Goal: Task Accomplishment & Management: Use online tool/utility

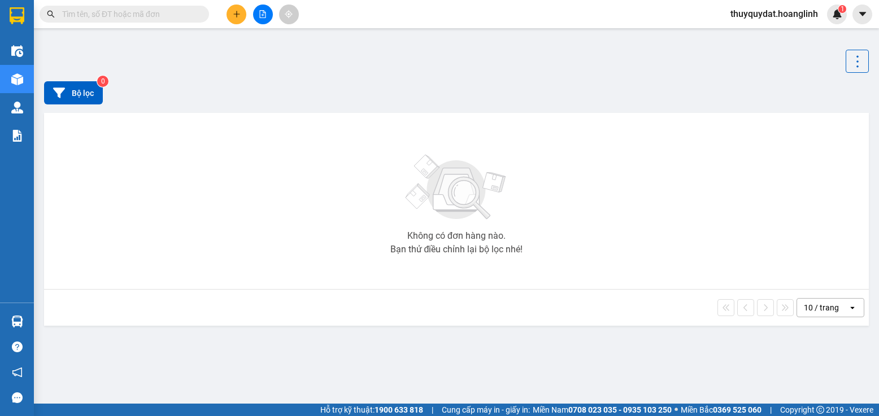
click at [260, 14] on icon "file-add" at bounding box center [263, 14] width 6 height 8
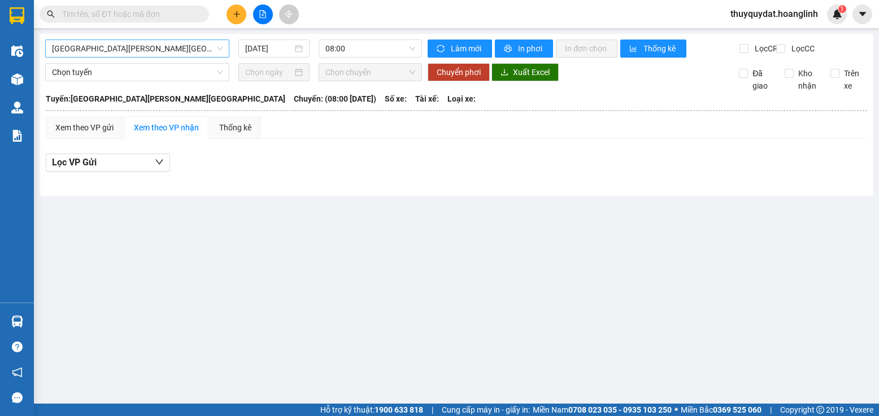
click at [189, 50] on span "[GEOGRAPHIC_DATA][PERSON_NAME][GEOGRAPHIC_DATA]" at bounding box center [137, 48] width 171 height 17
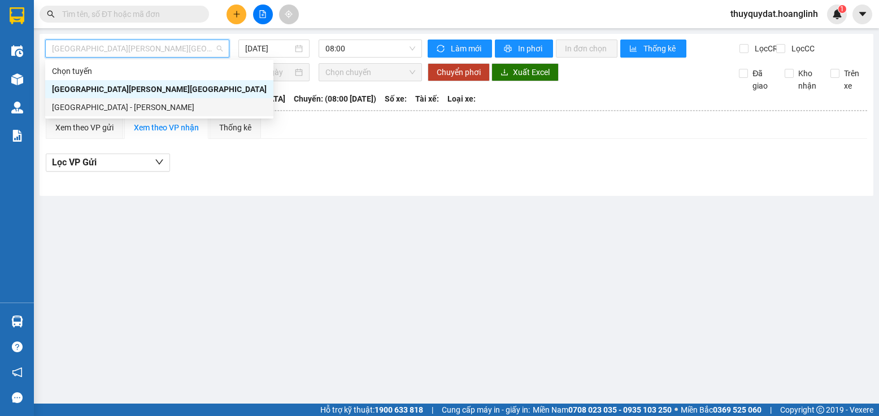
drag, startPoint x: 161, startPoint y: 103, endPoint x: 323, endPoint y: 37, distance: 174.5
click at [161, 103] on div "[GEOGRAPHIC_DATA] - [PERSON_NAME]" at bounding box center [159, 107] width 215 height 12
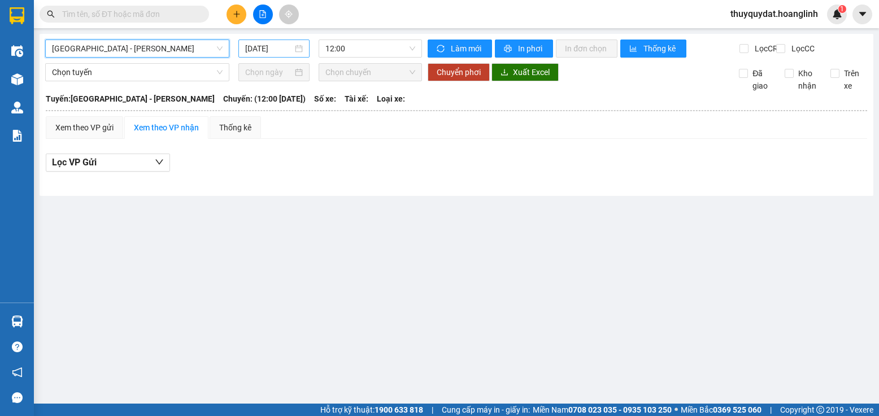
click at [275, 47] on input "[DATE]" at bounding box center [268, 48] width 47 height 12
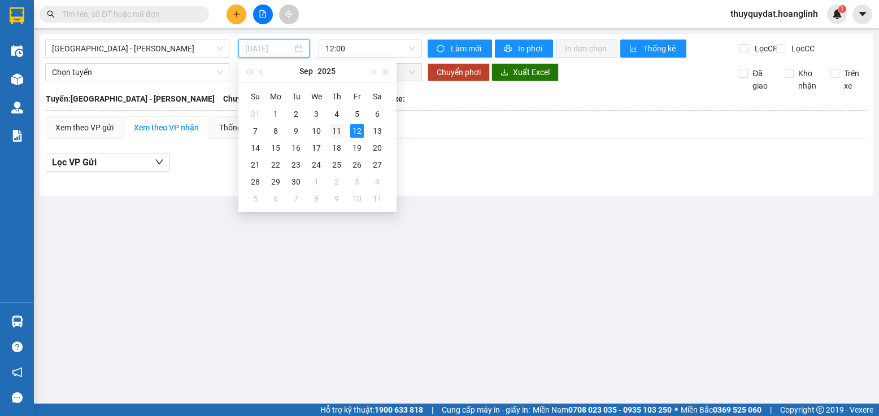
click at [337, 130] on div "11" at bounding box center [337, 131] width 14 height 14
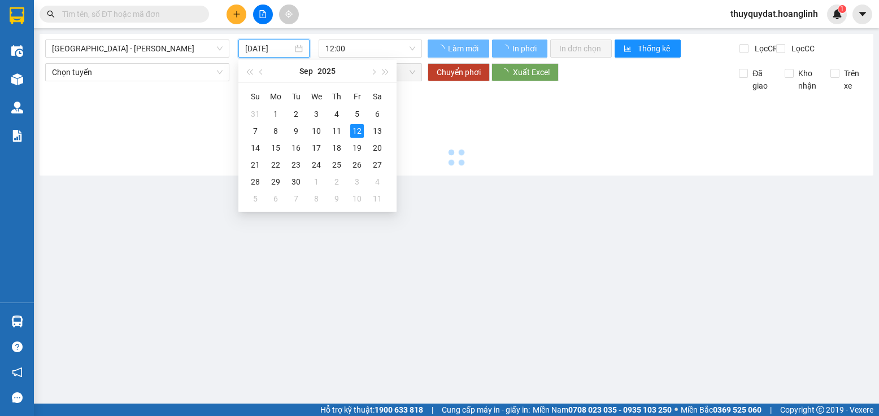
type input "[DATE]"
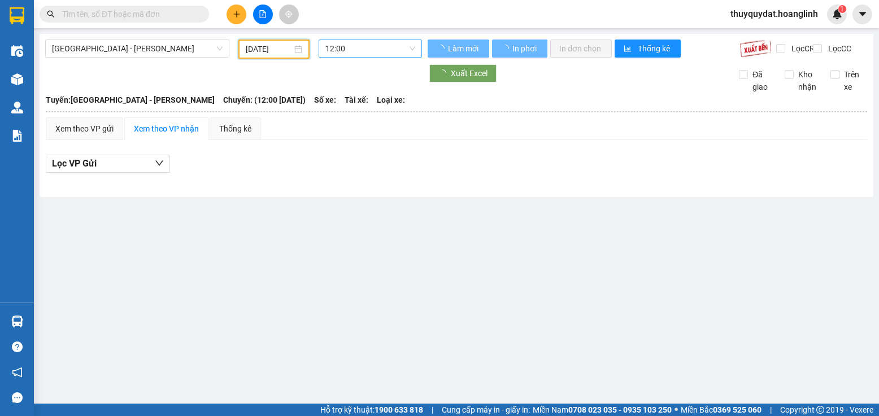
click at [379, 54] on span "12:00" at bounding box center [370, 48] width 90 height 17
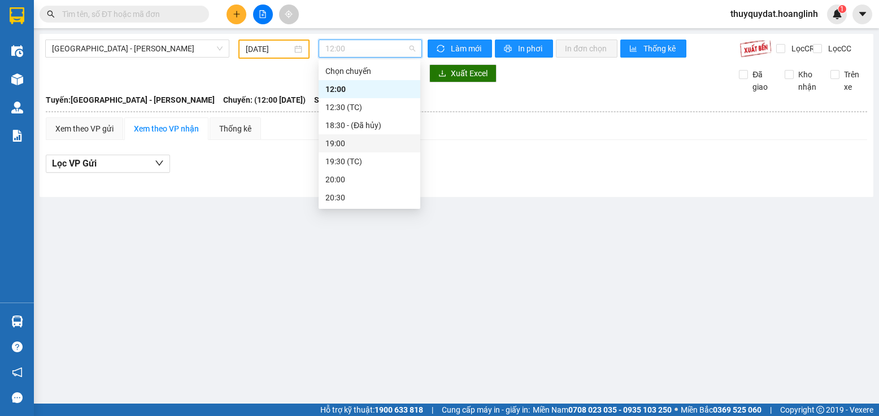
click at [349, 139] on div "19:00" at bounding box center [369, 143] width 88 height 12
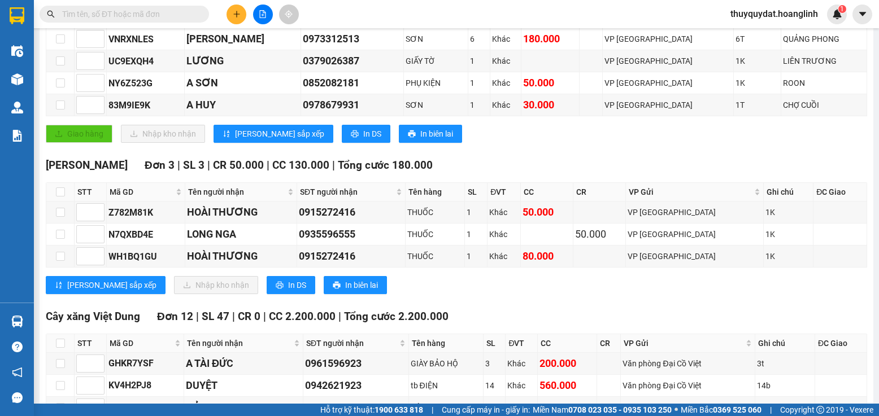
scroll to position [304, 0]
